Goal: Task Accomplishment & Management: Use online tool/utility

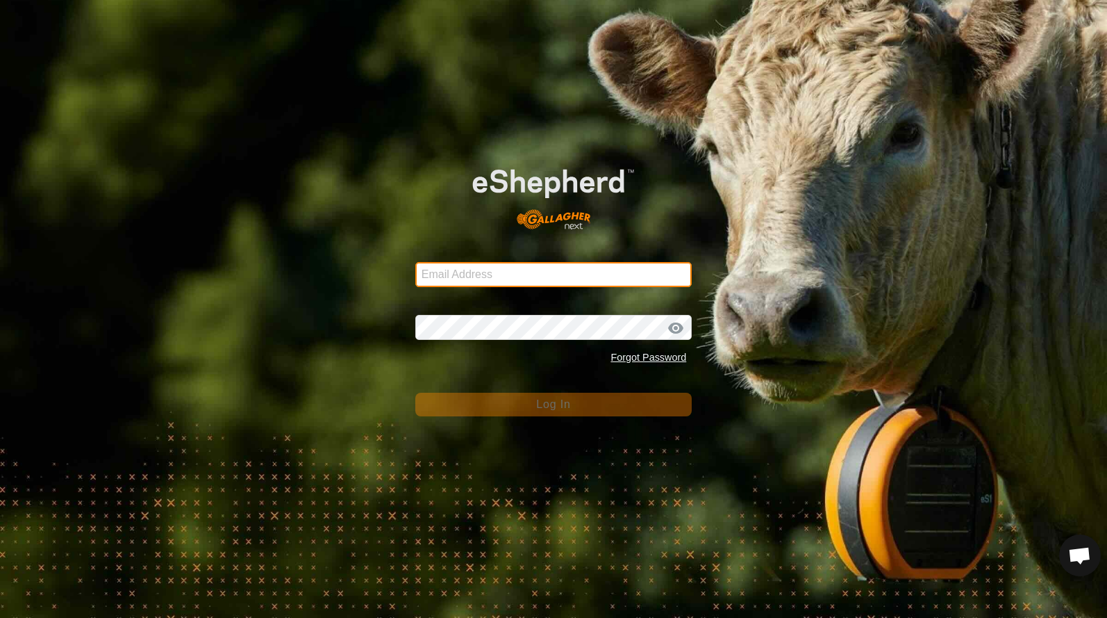
type input "[EMAIL_ADDRESS][DOMAIN_NAME]"
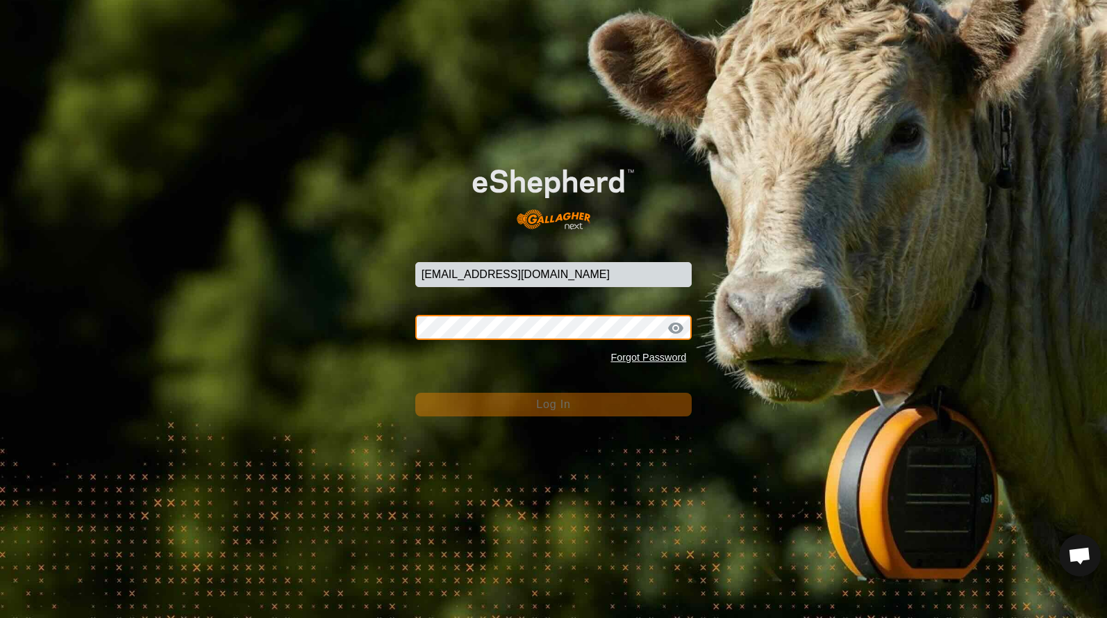
click at [554, 404] on button "Log In" at bounding box center [553, 405] width 277 height 24
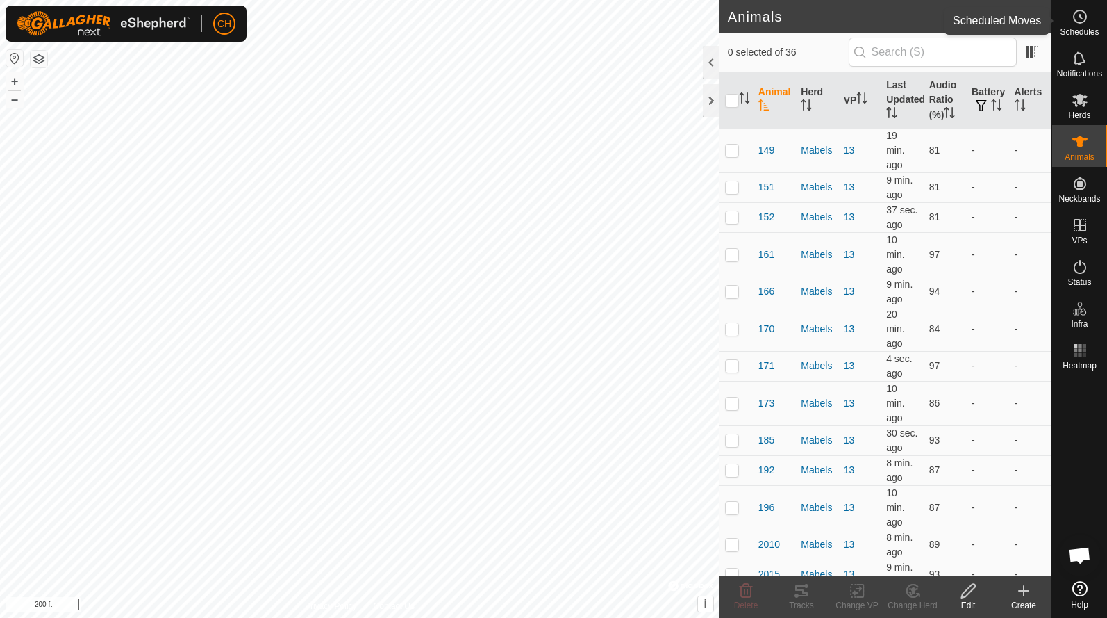
click at [1082, 33] on span "Schedules" at bounding box center [1079, 32] width 39 height 8
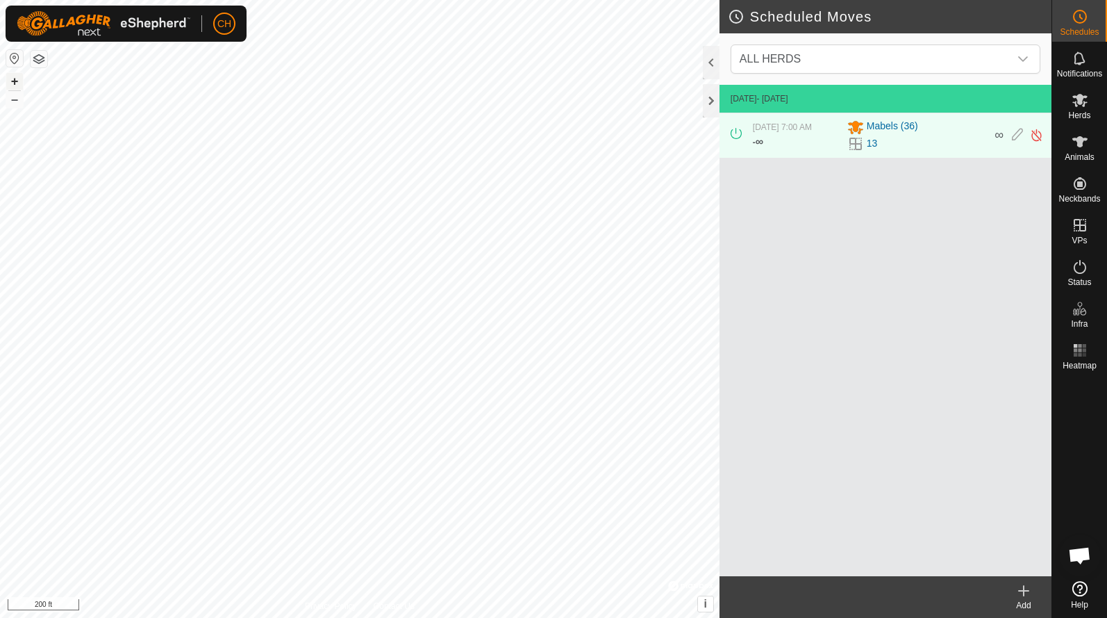
click at [14, 84] on button "+" at bounding box center [14, 81] width 17 height 17
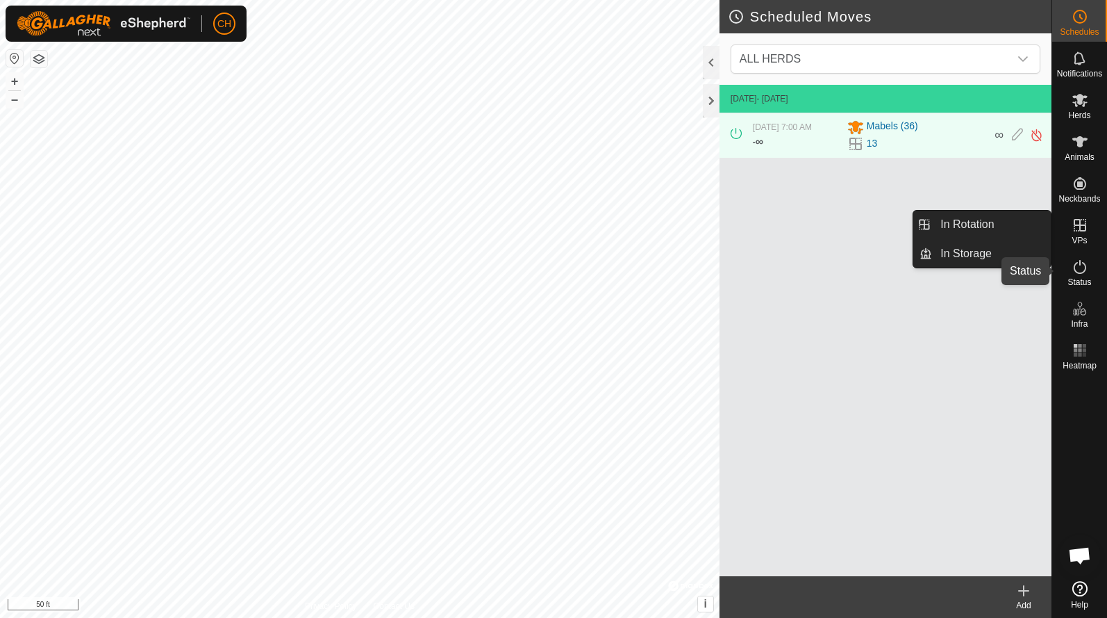
click at [1092, 278] on div "Status" at bounding box center [1079, 271] width 55 height 42
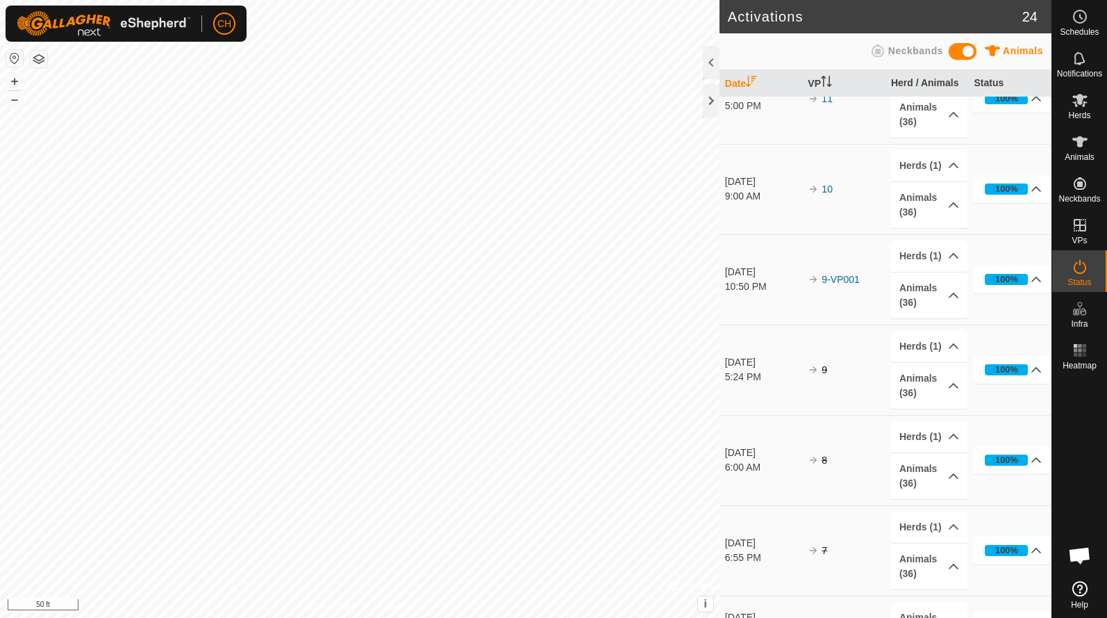
scroll to position [229, 0]
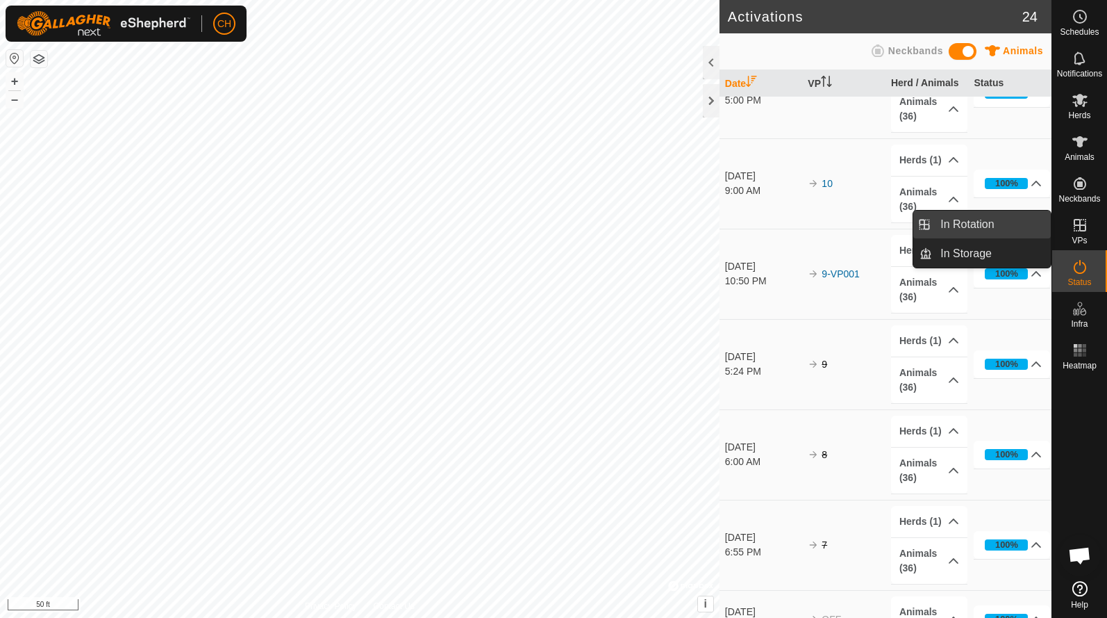
click at [1006, 231] on link "In Rotation" at bounding box center [991, 224] width 119 height 28
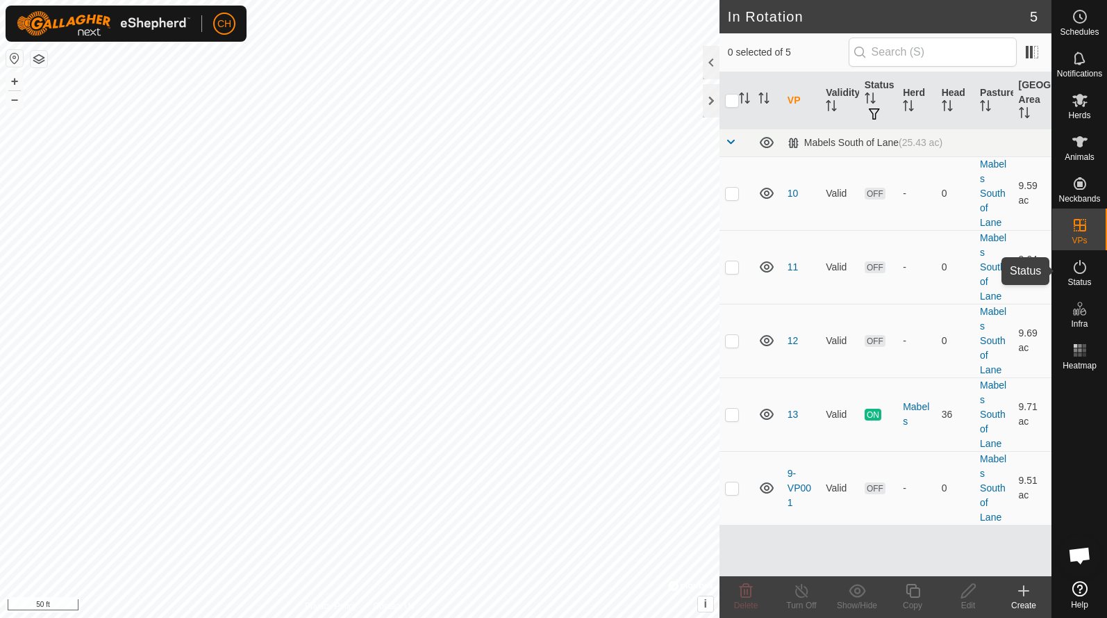
click at [1093, 273] on div "Status" at bounding box center [1079, 271] width 55 height 42
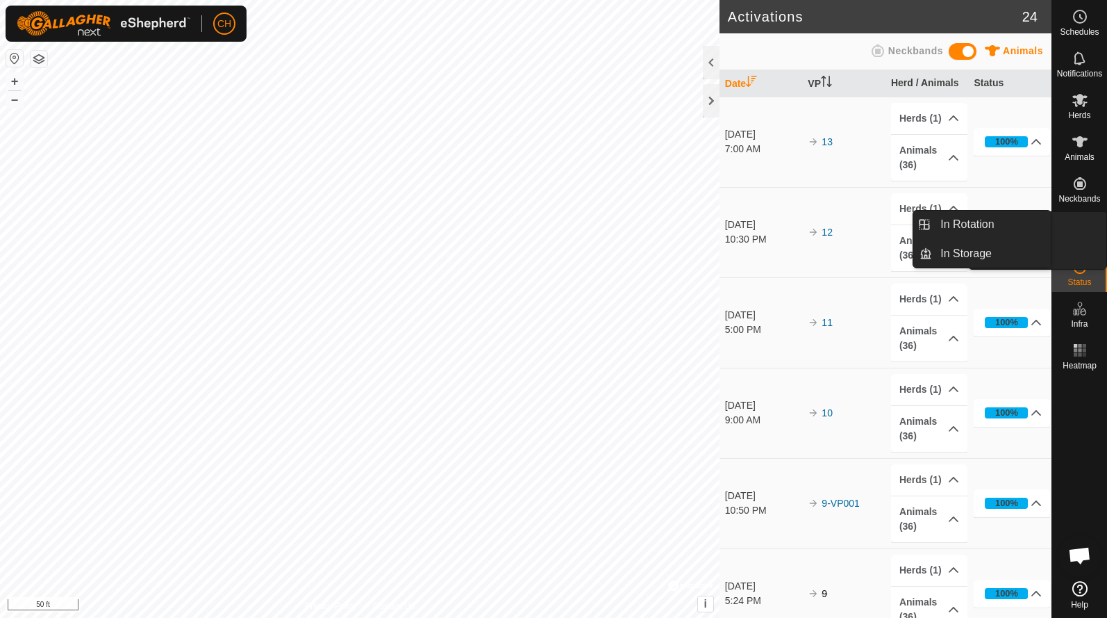
click at [1084, 238] on span "VPs" at bounding box center [1079, 240] width 15 height 8
click at [996, 228] on link "In Rotation" at bounding box center [991, 224] width 119 height 28
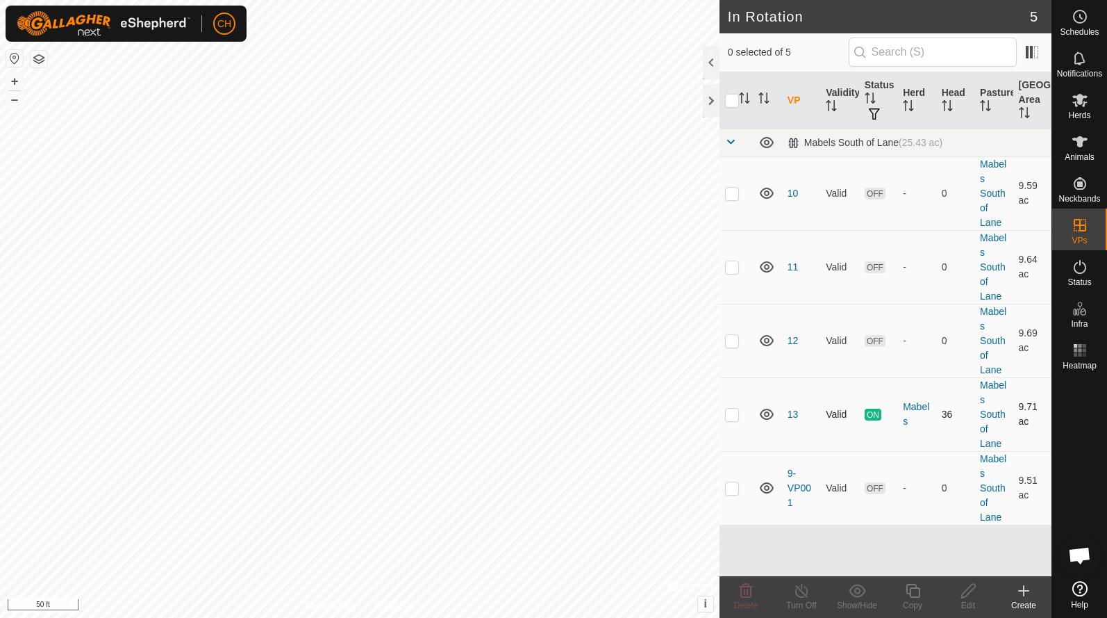
click at [735, 419] on p-checkbox at bounding box center [732, 413] width 14 height 11
checkbox input "true"
click at [911, 602] on div "Copy" at bounding box center [913, 605] width 56 height 13
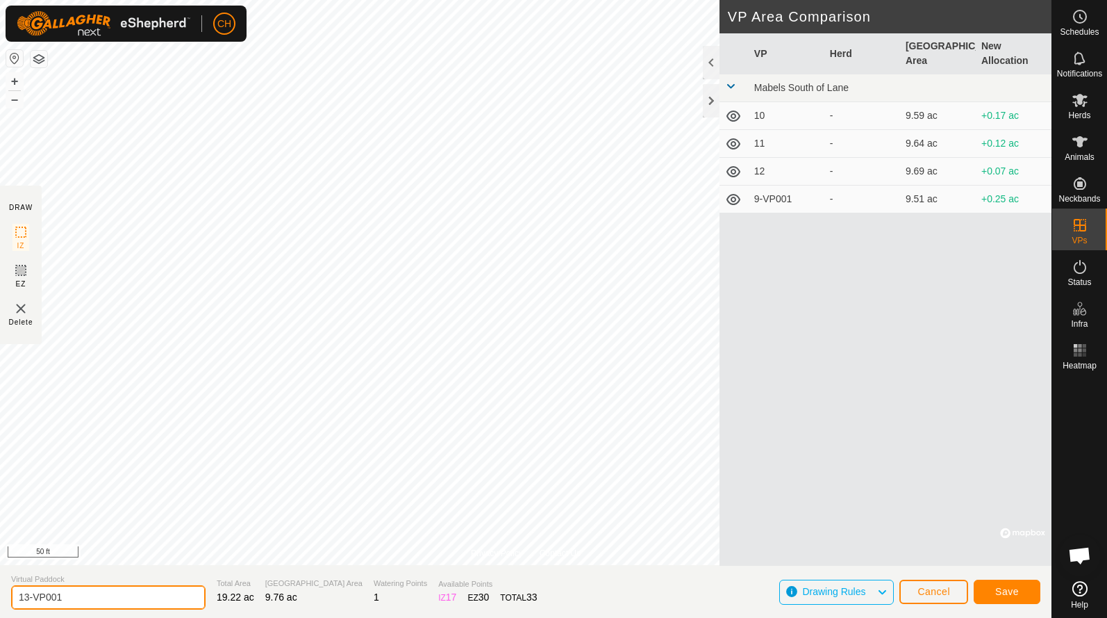
click at [113, 592] on input "13-VP001" at bounding box center [108, 597] width 195 height 24
type input "14"
click at [998, 593] on span "Save" at bounding box center [1008, 591] width 24 height 11
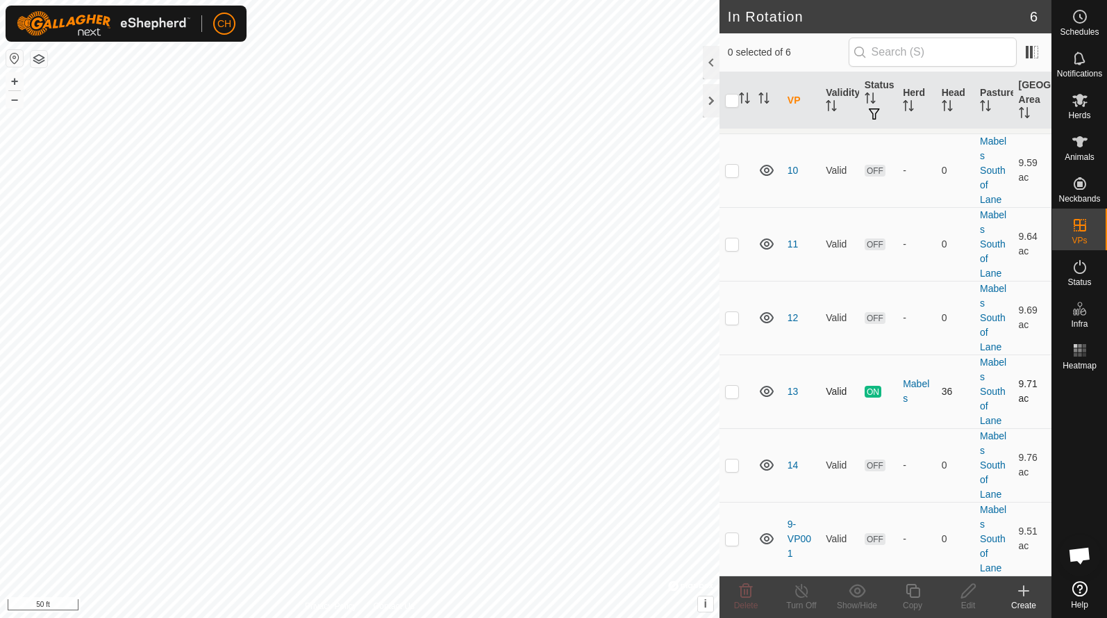
scroll to position [24, 0]
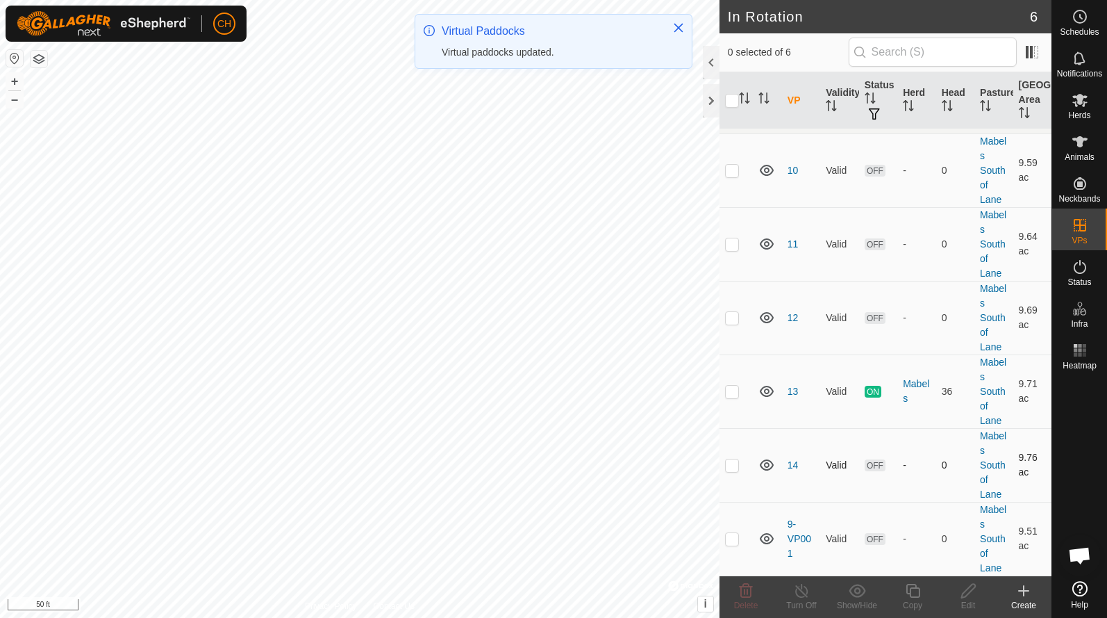
click at [734, 471] on td at bounding box center [736, 465] width 33 height 74
checkbox input "true"
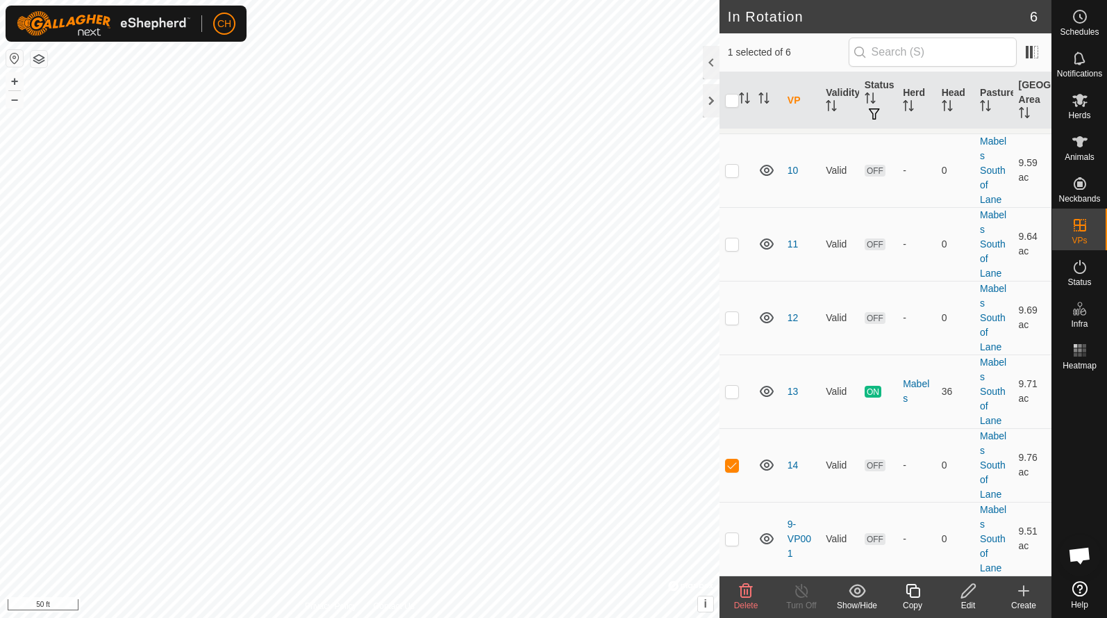
click at [911, 592] on icon at bounding box center [913, 591] width 14 height 14
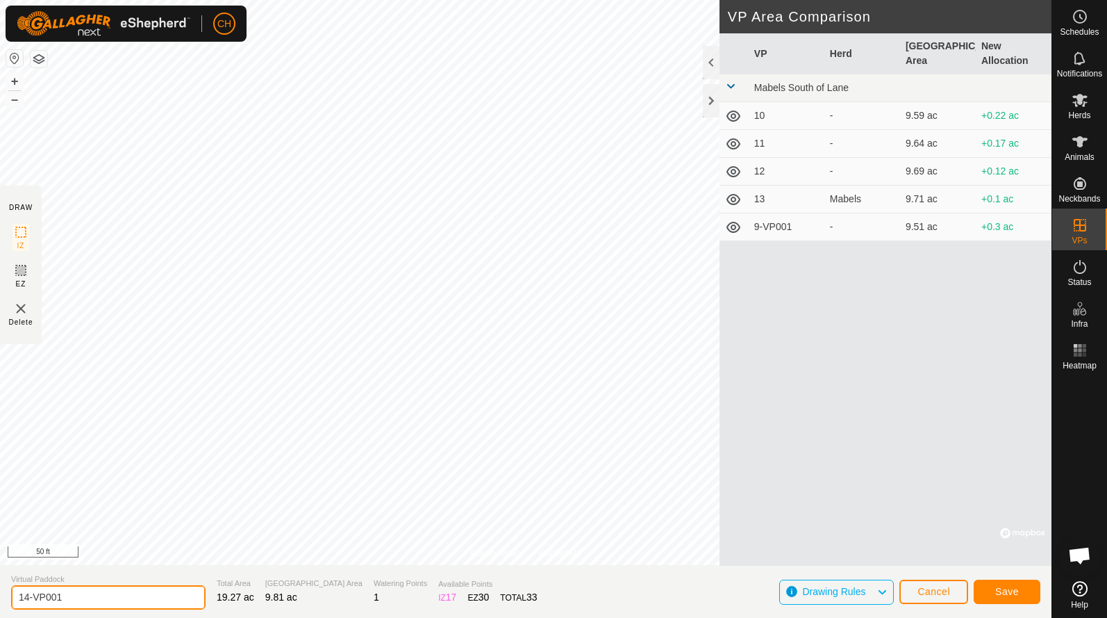
click at [99, 597] on input "14-VP001" at bounding box center [108, 597] width 195 height 24
type input "15"
click at [1016, 586] on span "Save" at bounding box center [1008, 591] width 24 height 11
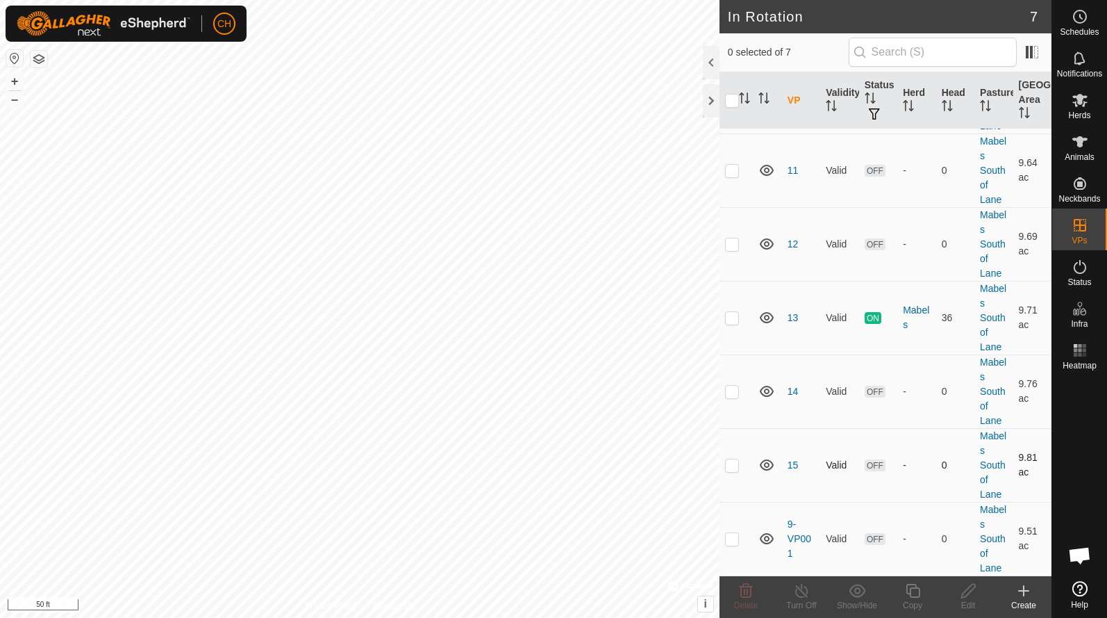
scroll to position [97, 0]
click at [728, 464] on p-checkbox at bounding box center [732, 464] width 14 height 11
checkbox input "true"
click at [916, 595] on icon at bounding box center [913, 590] width 17 height 17
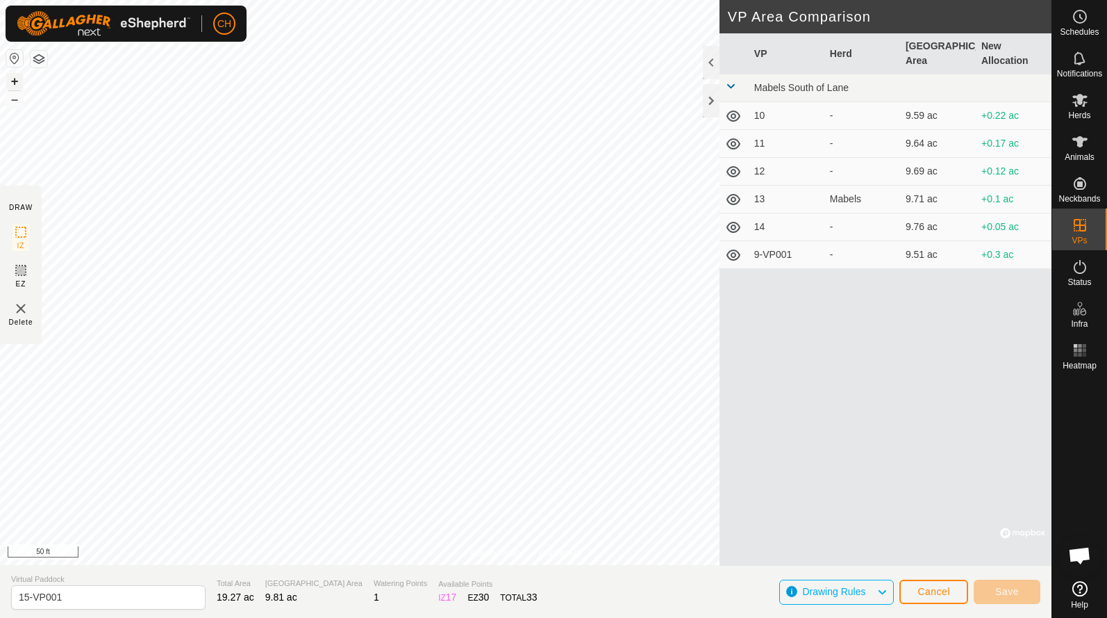
click at [15, 85] on button "+" at bounding box center [14, 81] width 17 height 17
click at [938, 588] on span "Cancel" at bounding box center [934, 591] width 33 height 11
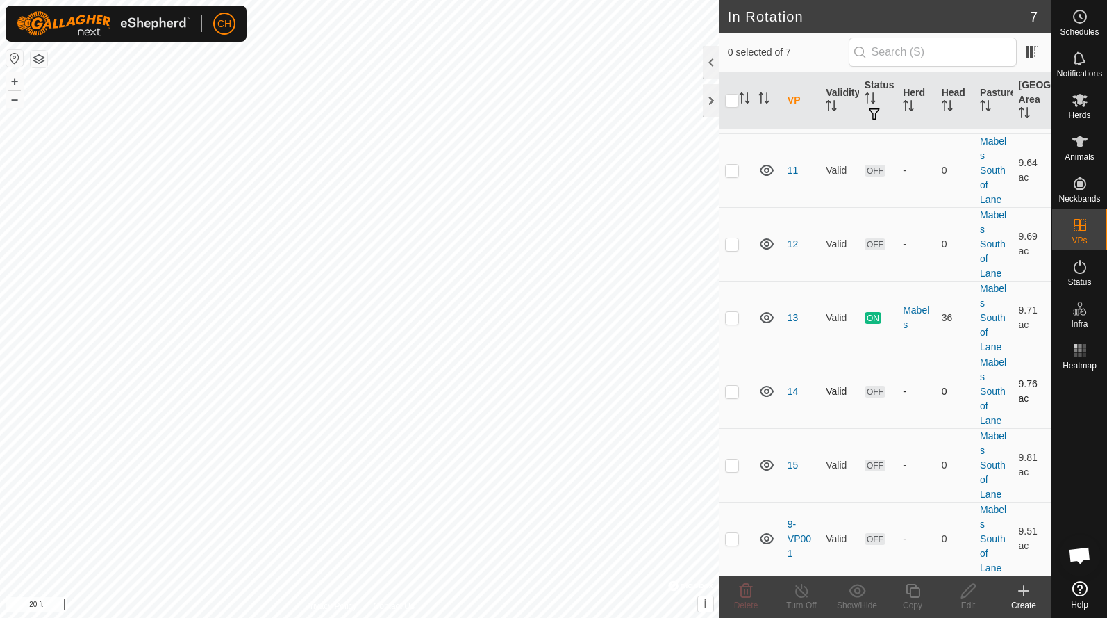
scroll to position [97, 0]
